Goal: Information Seeking & Learning: Compare options

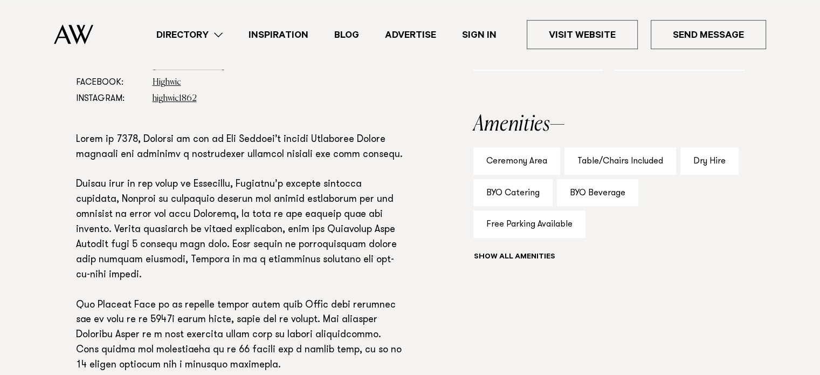
scroll to position [674, 0]
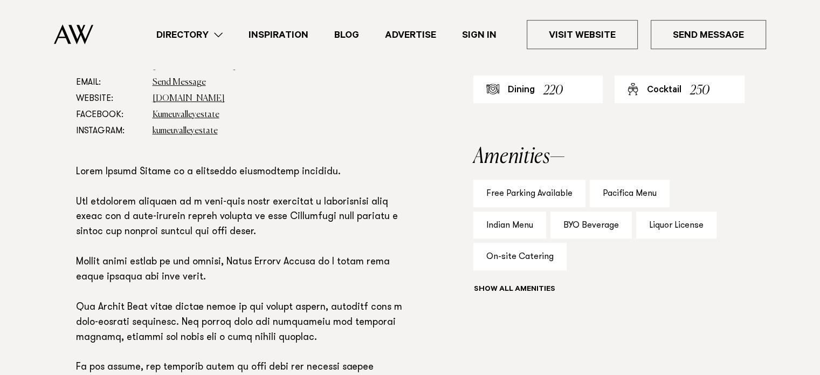
scroll to position [635, 0]
click at [517, 290] on button "Show all" at bounding box center [534, 290] width 122 height 11
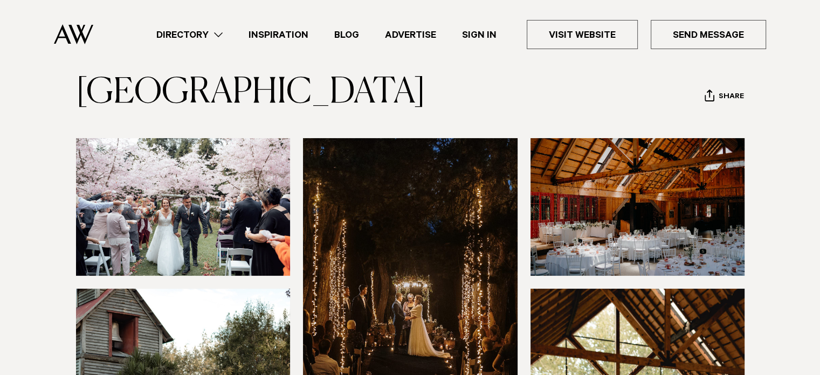
scroll to position [56, 0]
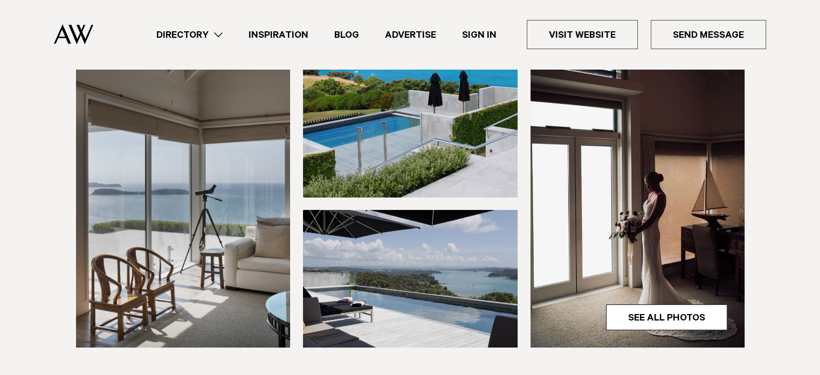
scroll to position [291, 0]
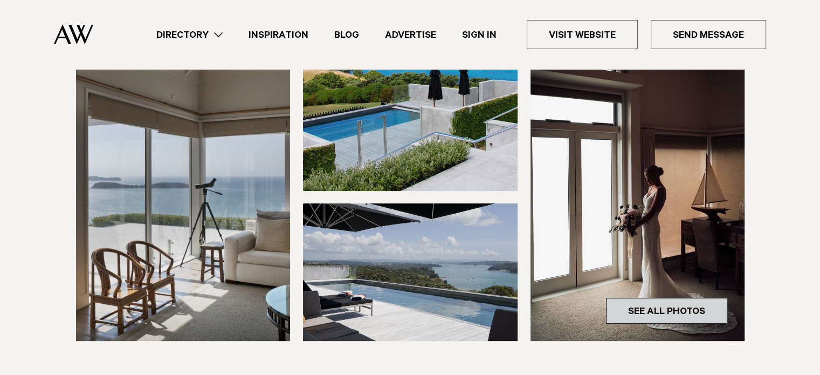
click at [640, 312] on link "See All Photos" at bounding box center [666, 311] width 121 height 26
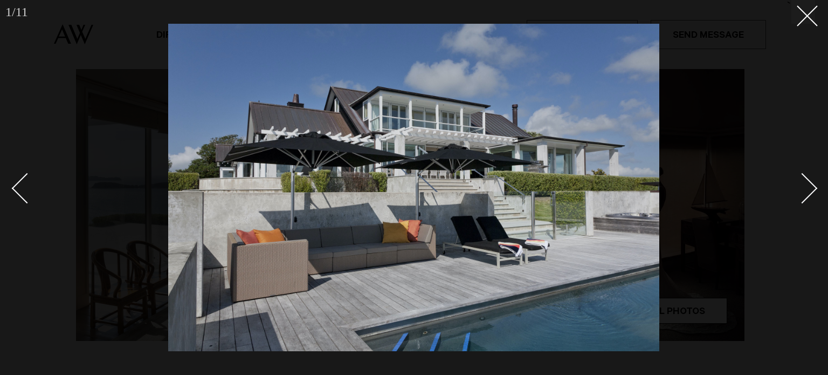
click at [817, 195] on div at bounding box center [414, 187] width 828 height 375
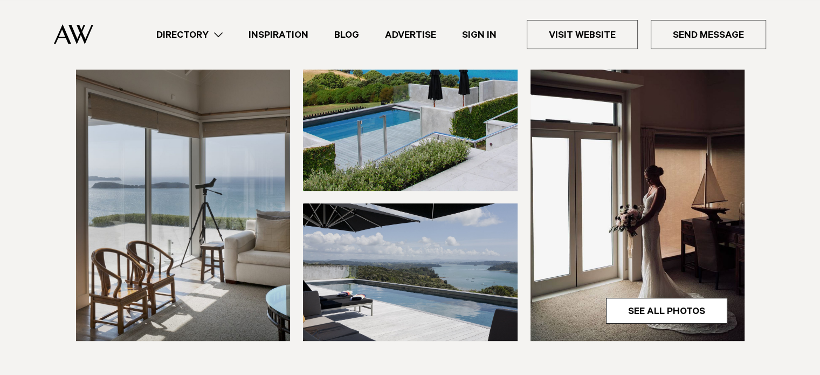
click at [817, 195] on section at bounding box center [410, 144] width 820 height 483
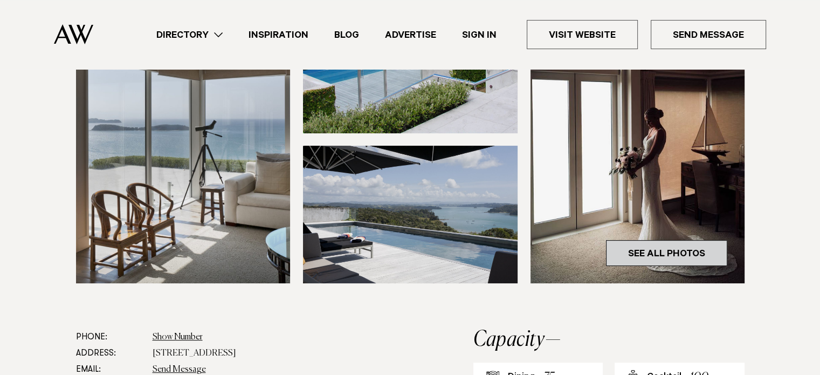
click at [686, 241] on link "See All Photos" at bounding box center [666, 253] width 121 height 26
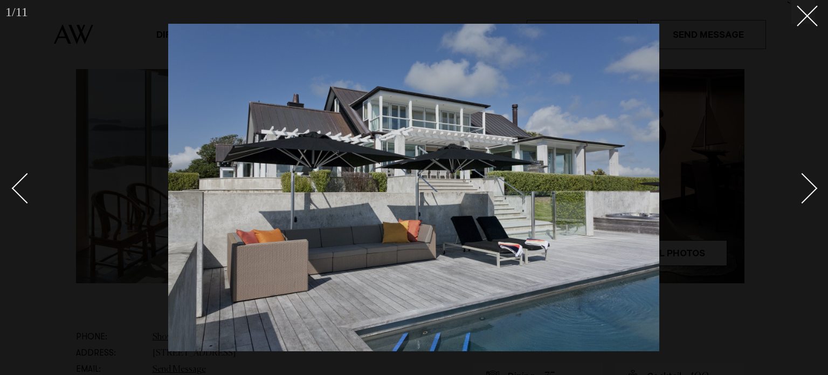
click at [797, 197] on div "Next slide" at bounding box center [802, 187] width 31 height 31
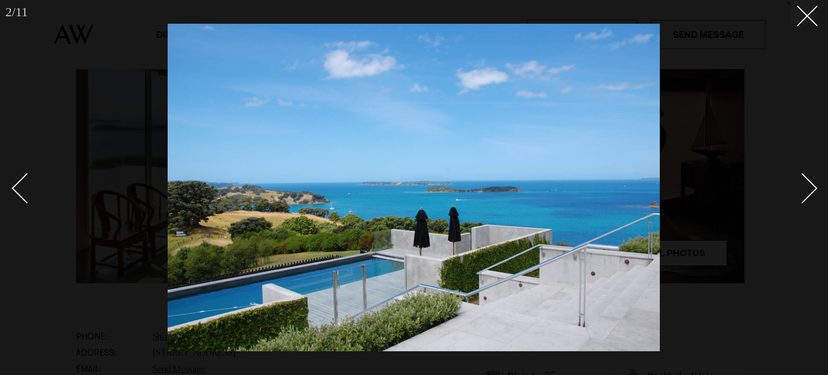
click at [798, 197] on div "Next slide" at bounding box center [802, 187] width 31 height 31
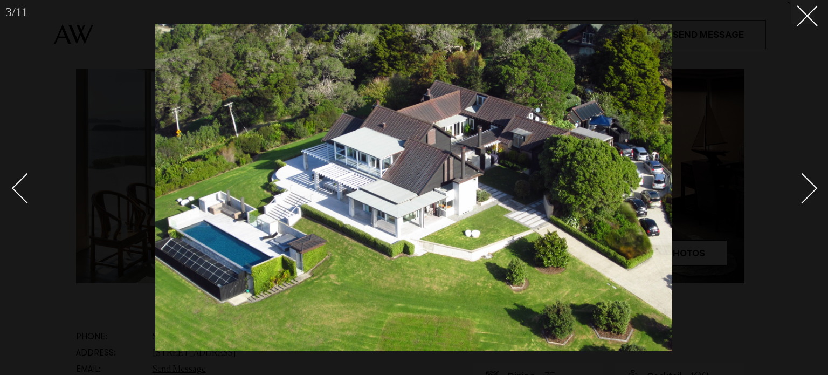
click at [798, 196] on div "Next slide" at bounding box center [802, 187] width 31 height 31
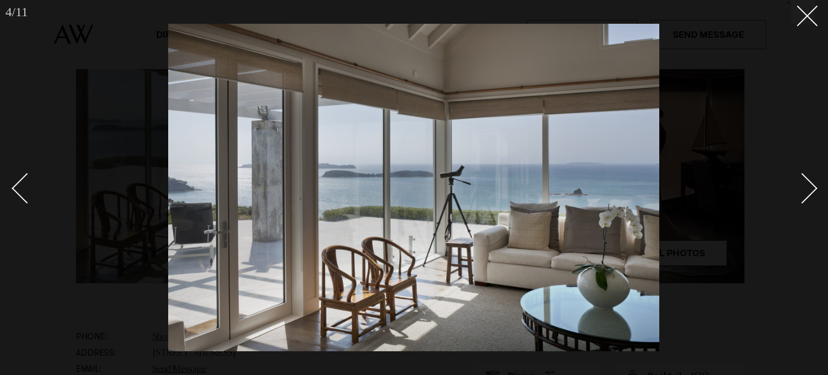
click at [798, 196] on div "Next slide" at bounding box center [802, 187] width 31 height 31
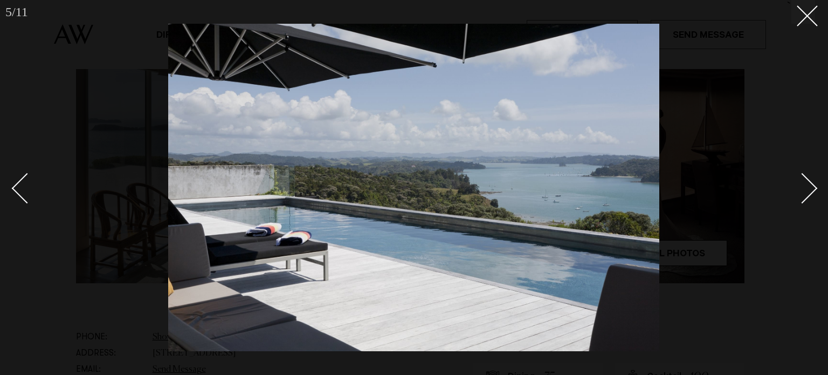
click at [798, 197] on div "Next slide" at bounding box center [802, 187] width 31 height 31
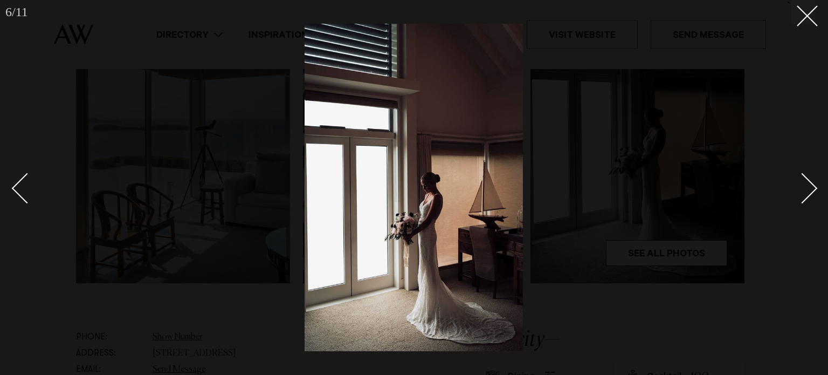
click at [798, 197] on div "Next slide" at bounding box center [802, 187] width 31 height 31
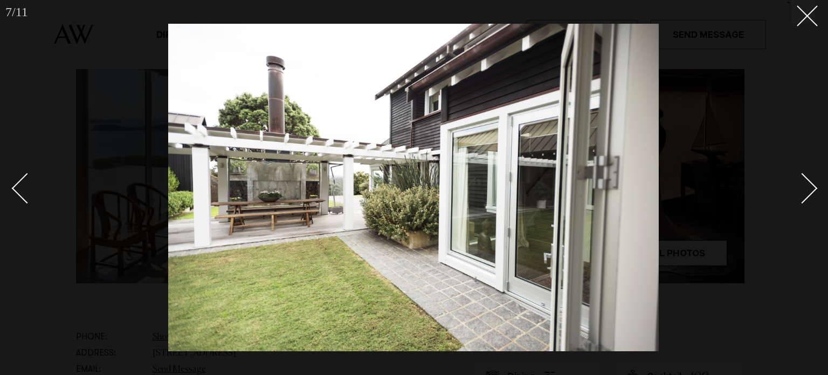
click at [798, 197] on div "Next slide" at bounding box center [802, 187] width 31 height 31
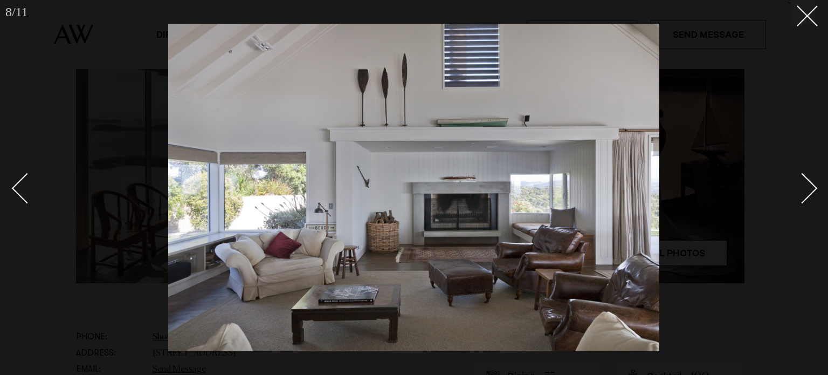
click at [797, 197] on div "Next slide" at bounding box center [802, 187] width 31 height 31
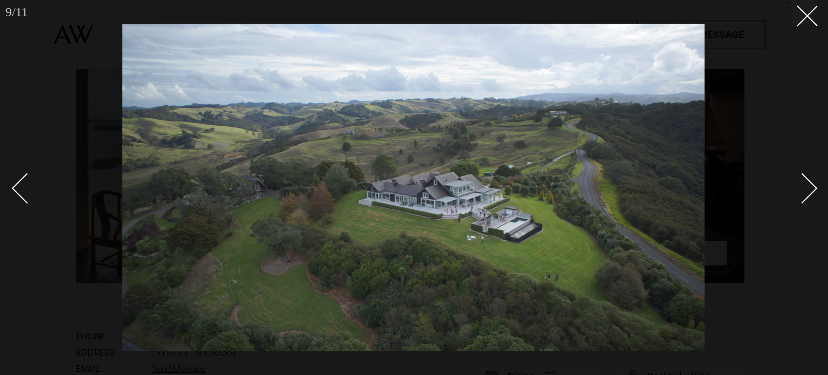
click at [797, 197] on div "Next slide" at bounding box center [802, 187] width 31 height 31
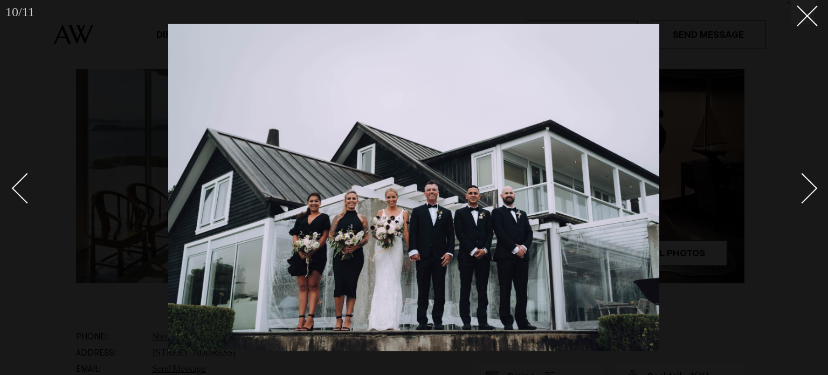
click at [797, 197] on div "Next slide" at bounding box center [802, 187] width 31 height 31
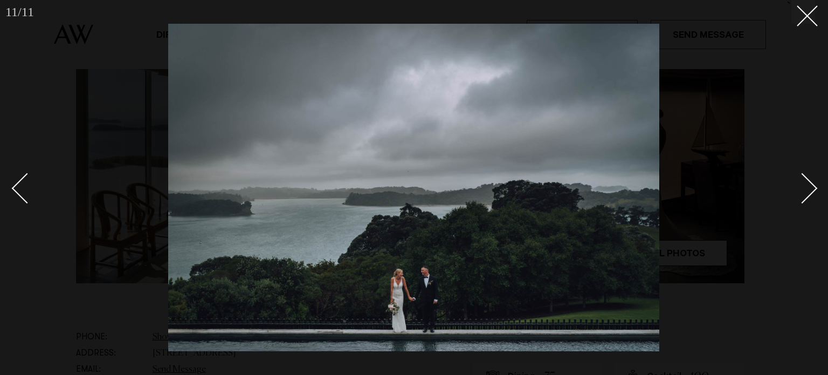
click at [797, 197] on div "Next slide" at bounding box center [802, 187] width 31 height 31
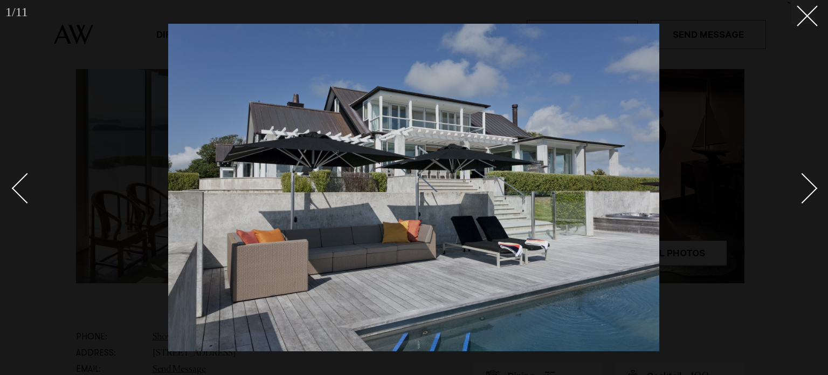
click at [797, 197] on div "Next slide" at bounding box center [802, 187] width 31 height 31
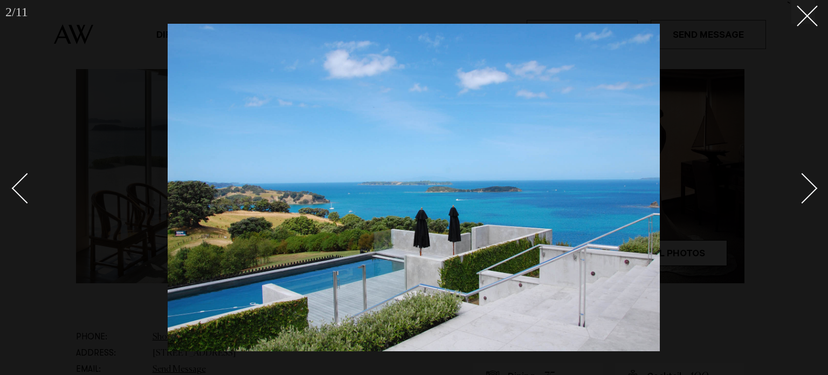
click at [797, 197] on div "Next slide" at bounding box center [802, 187] width 31 height 31
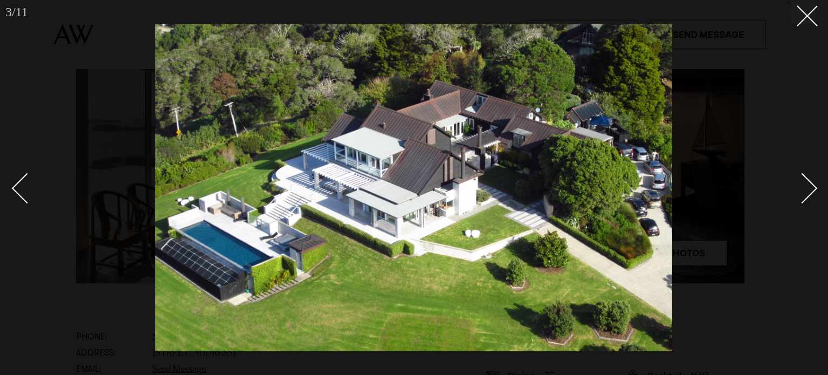
click at [797, 197] on div "Next slide" at bounding box center [802, 187] width 31 height 31
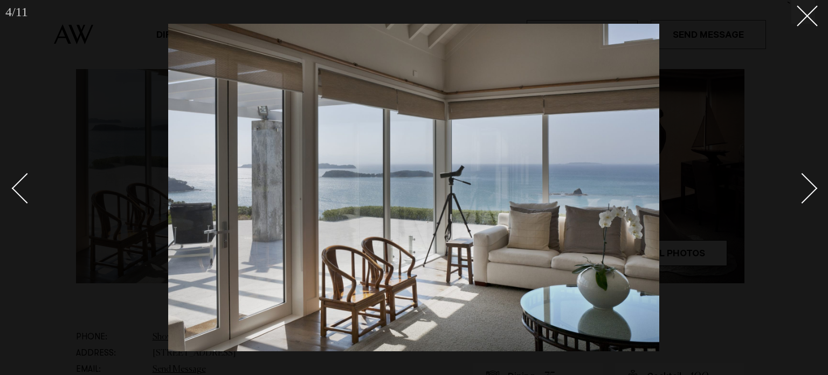
click at [797, 197] on div "Next slide" at bounding box center [802, 187] width 31 height 31
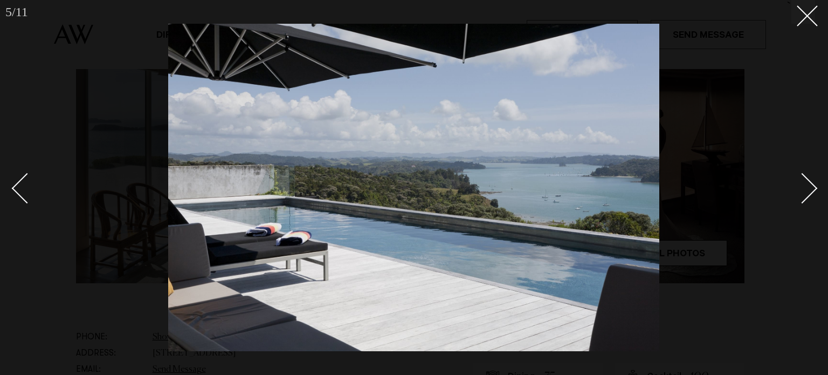
click at [797, 197] on div "Next slide" at bounding box center [802, 187] width 31 height 31
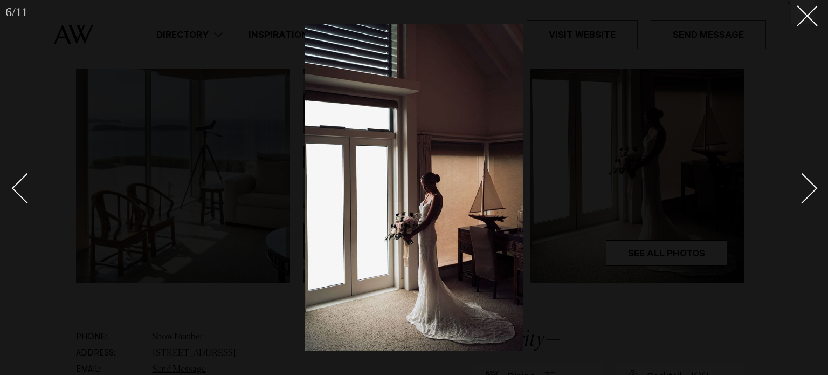
click at [797, 197] on div "Next slide" at bounding box center [802, 187] width 31 height 31
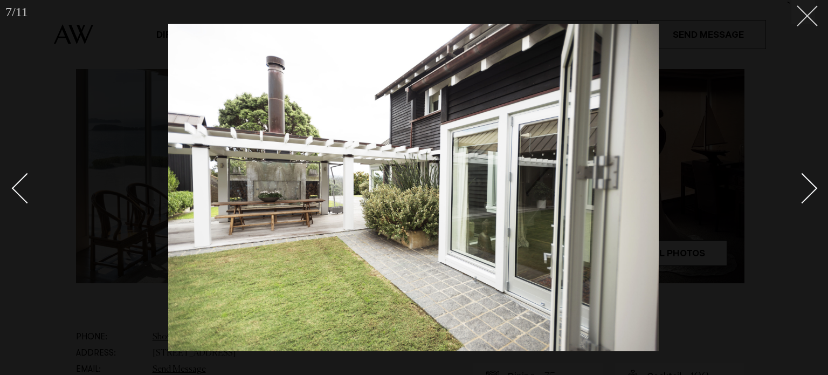
click at [812, 16] on button at bounding box center [803, 12] width 24 height 24
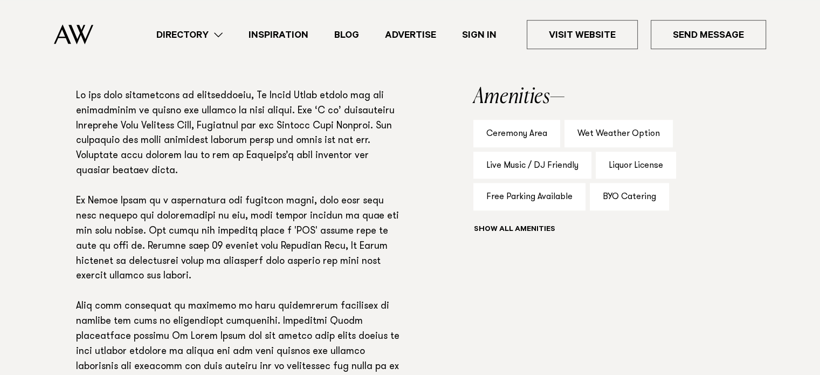
scroll to position [696, 0]
click at [542, 230] on button "Show all" at bounding box center [534, 228] width 122 height 11
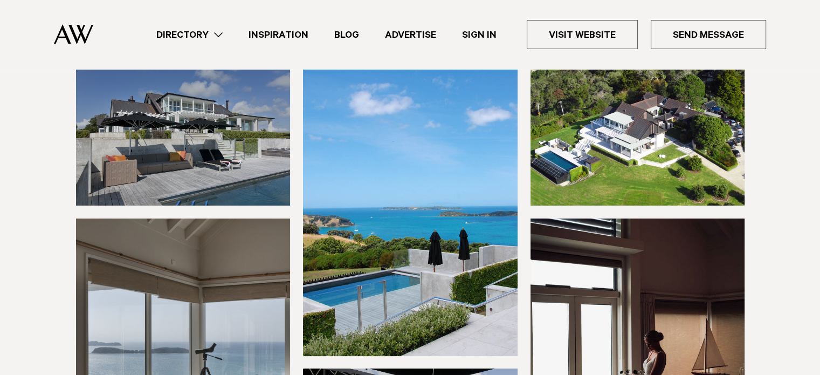
scroll to position [116, 0]
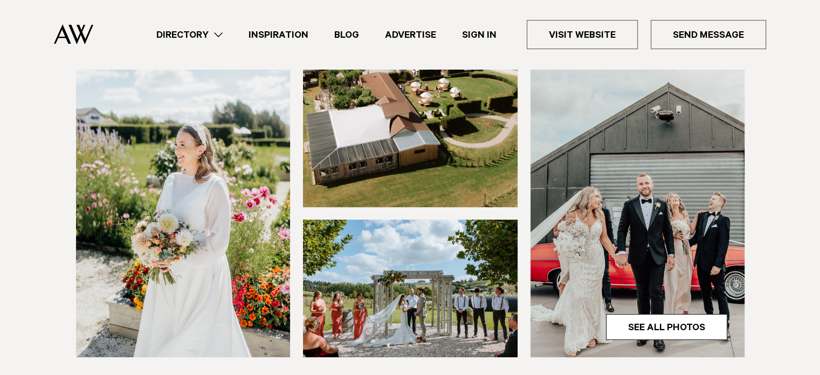
scroll to position [275, 0]
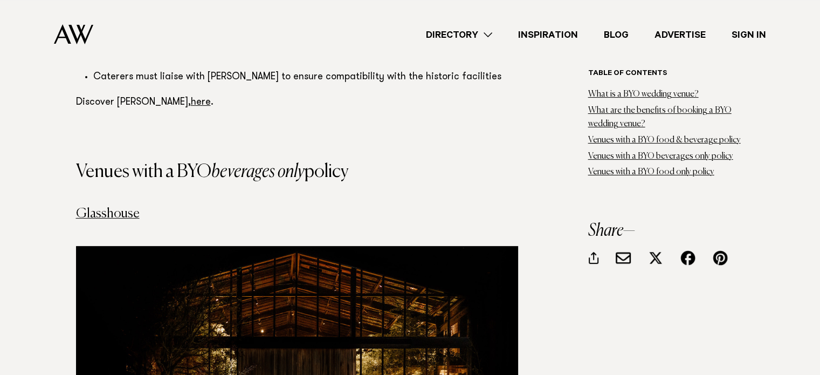
scroll to position [4408, 0]
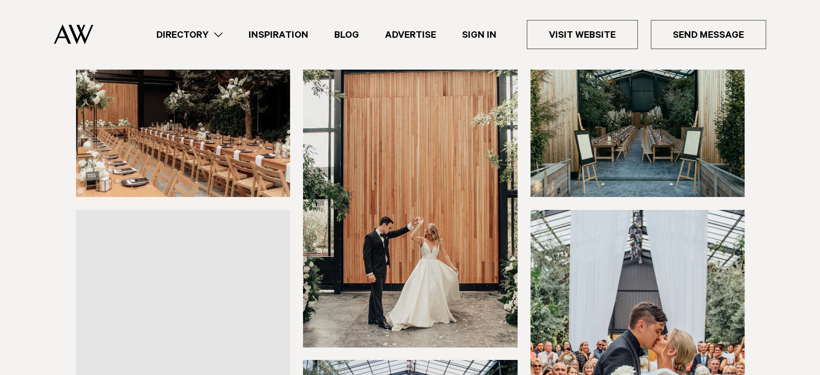
scroll to position [68, 0]
